Goal: Information Seeking & Learning: Find specific fact

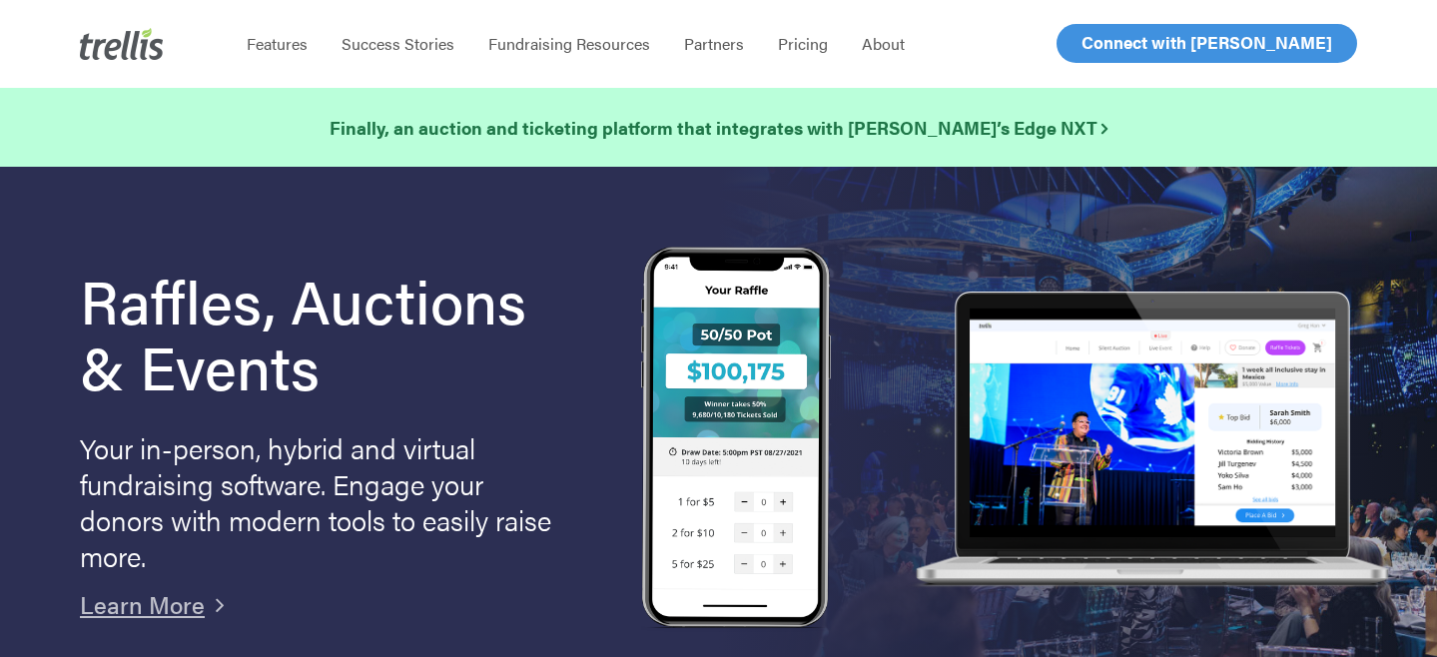
click at [1102, 41] on span "Log In" at bounding box center [1104, 43] width 48 height 24
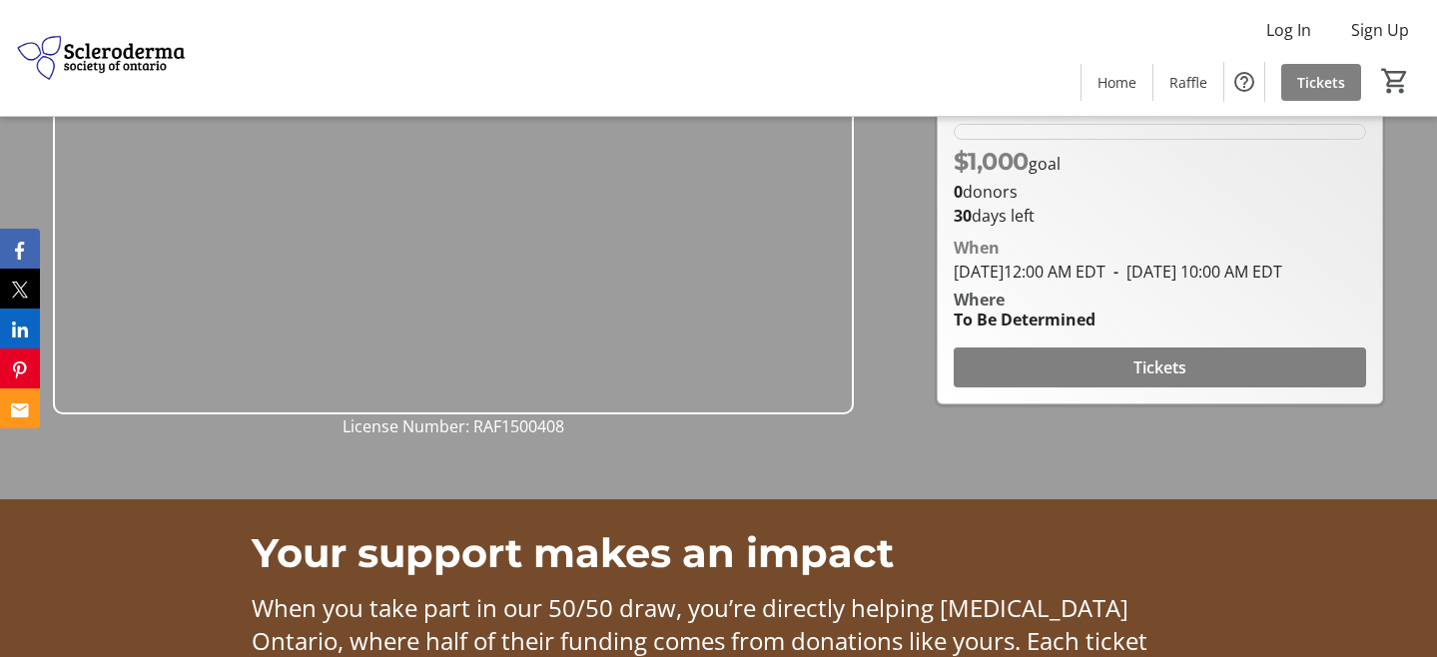
scroll to position [196, 0]
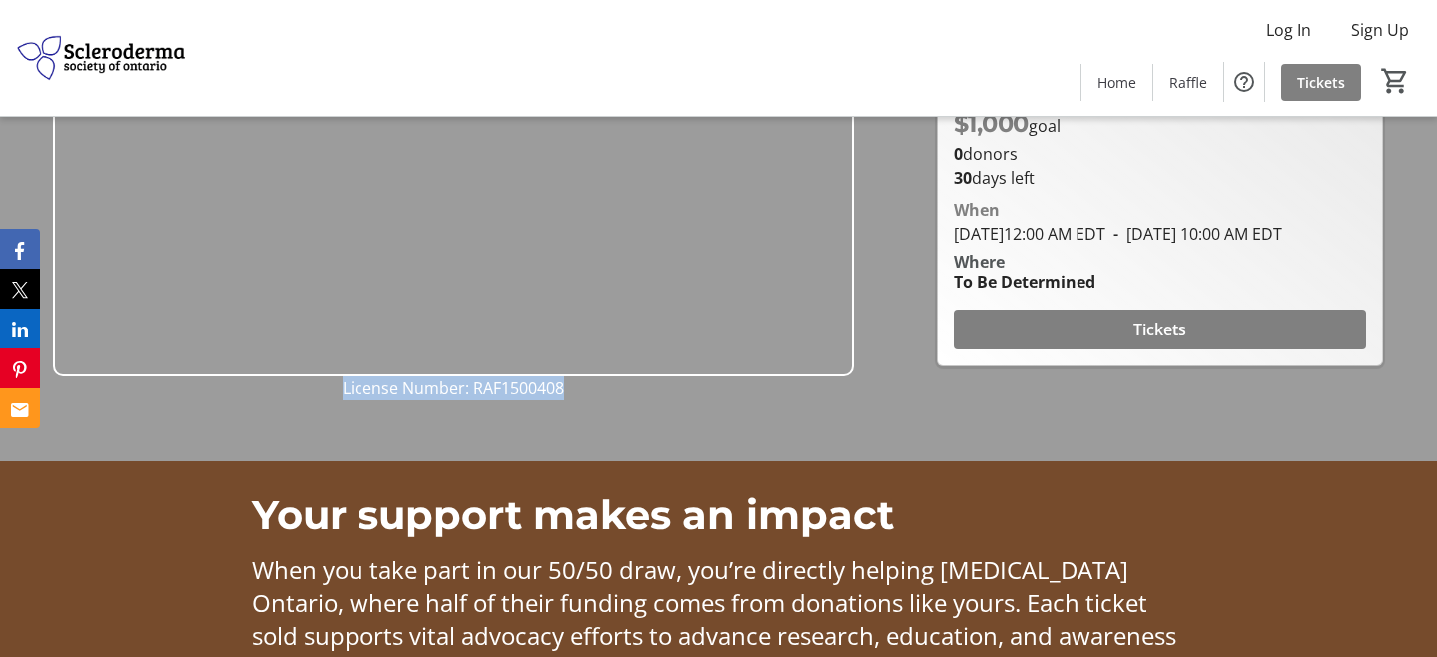
drag, startPoint x: 346, startPoint y: 388, endPoint x: 577, endPoint y: 390, distance: 231.7
click at [579, 390] on p "License Number: RAF1500408" at bounding box center [453, 388] width 800 height 24
copy span "License Number: RAF1500408"
click at [565, 405] on div at bounding box center [718, 132] width 1437 height 657
drag, startPoint x: 566, startPoint y: 393, endPoint x: 342, endPoint y: 389, distance: 224.7
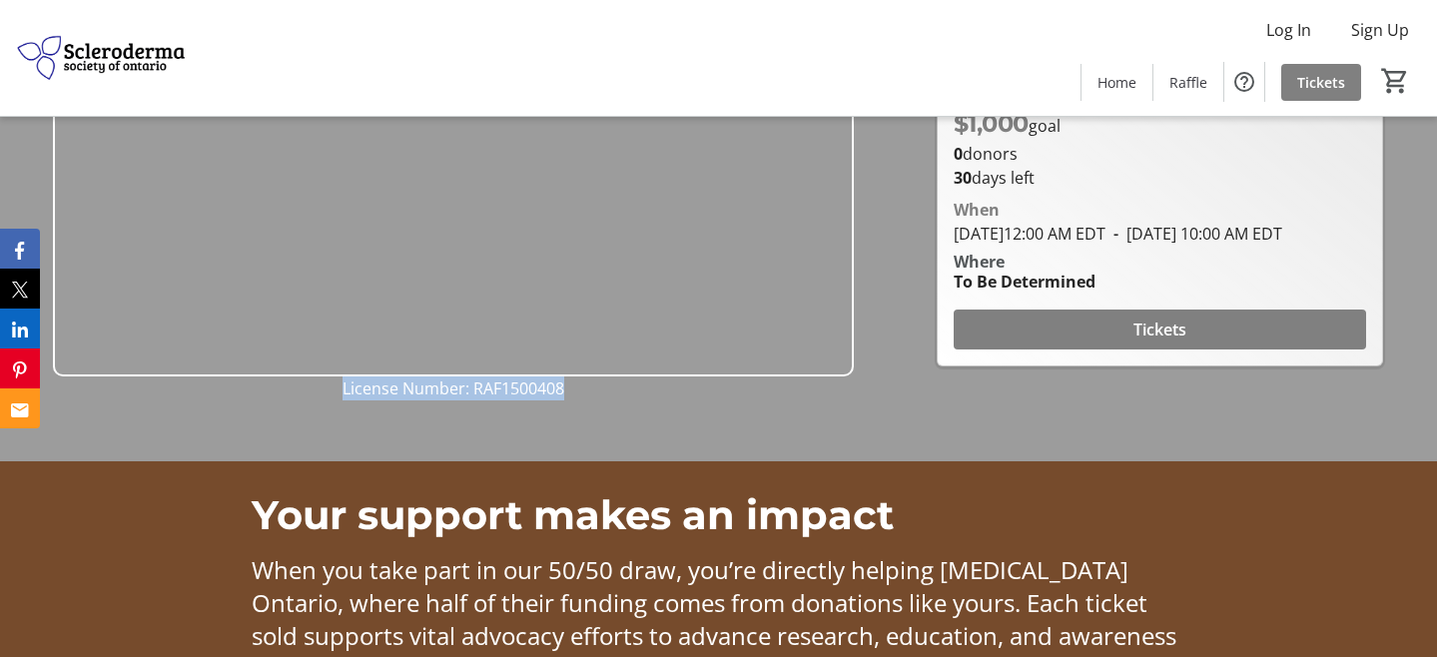
click at [342, 389] on p "License Number: RAF1500408" at bounding box center [453, 388] width 800 height 24
copy span "License Number: RAF1500408"
